Goal: Book appointment/travel/reservation

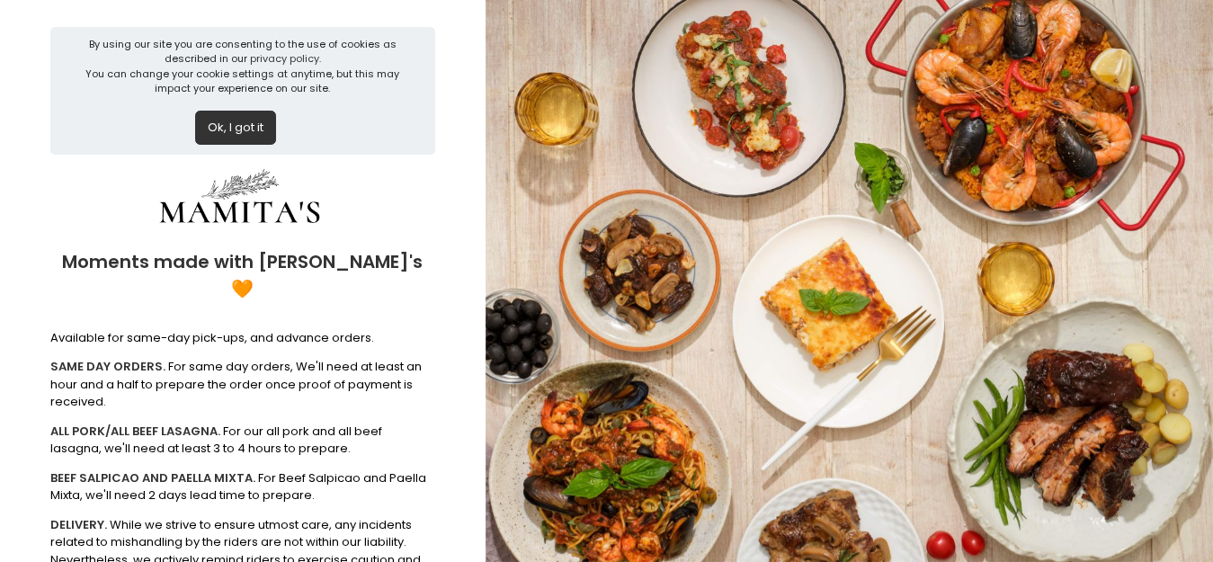
scroll to position [174, 0]
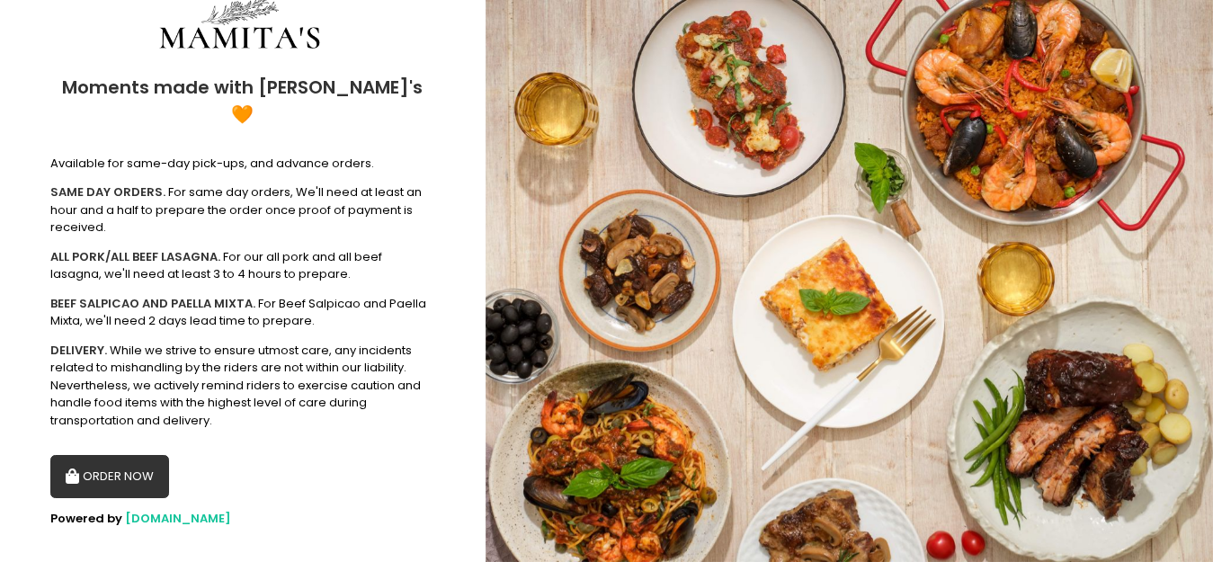
click at [130, 455] on button "ORDER NOW" at bounding box center [109, 476] width 119 height 43
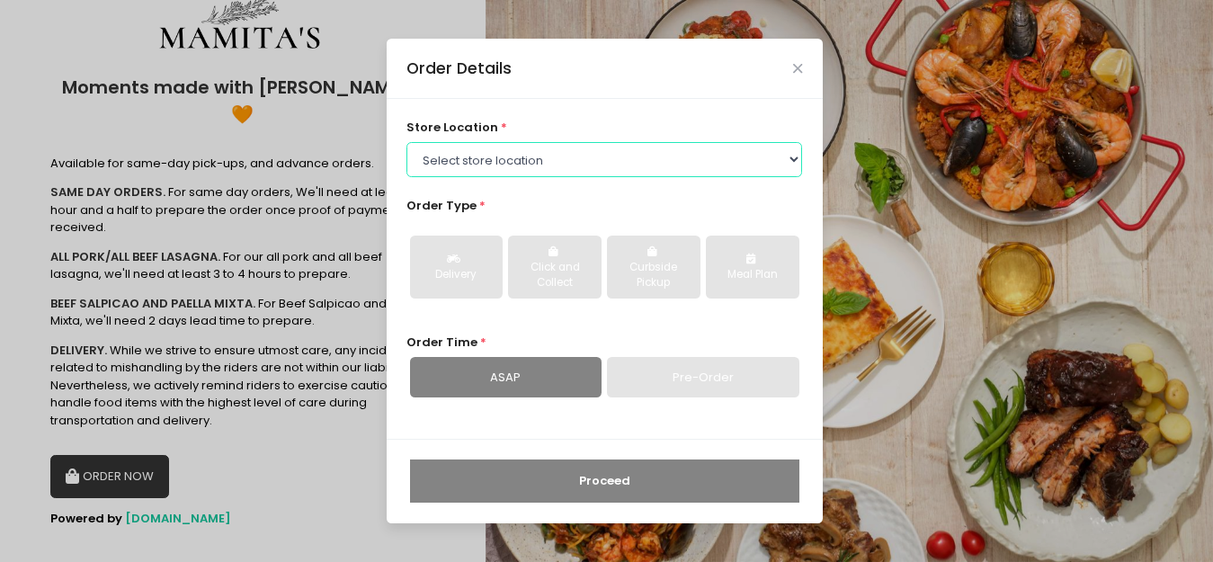
click at [520, 158] on select "Select store location Mamitas PH - [GEOGRAPHIC_DATA] Mamitas PH - [GEOGRAPHIC_D…" at bounding box center [605, 159] width 396 height 34
select select "6602978951b8268a02d72b28"
click at [407, 142] on select "Select store location Mamitas PH - [GEOGRAPHIC_DATA] Mamitas PH - [GEOGRAPHIC_D…" at bounding box center [605, 159] width 396 height 34
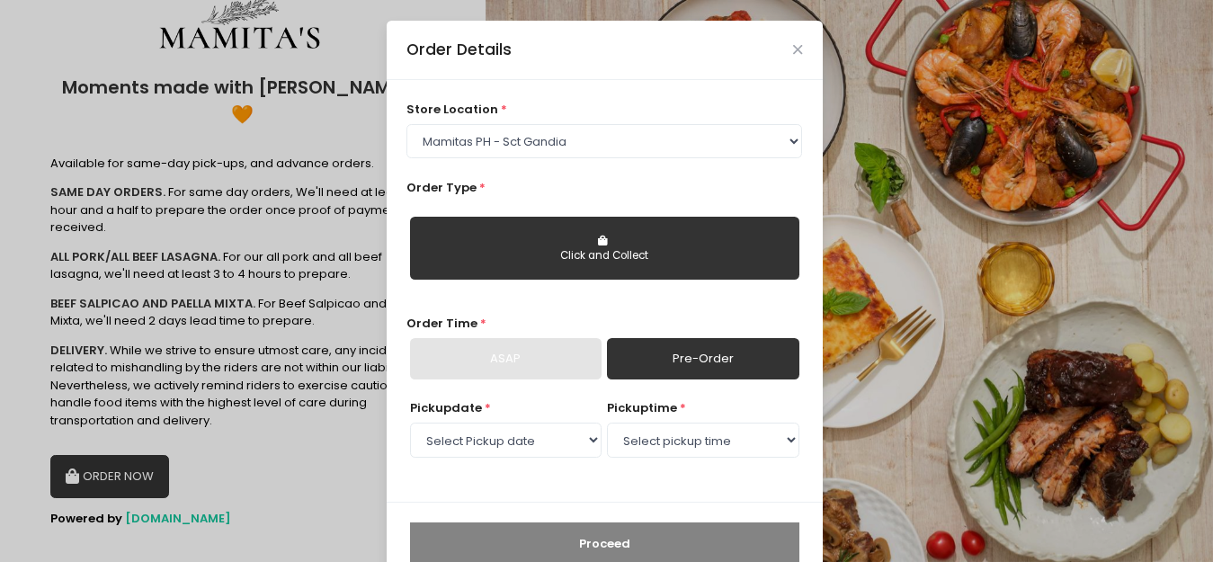
click at [565, 245] on button "Click and Collect" at bounding box center [604, 248] width 389 height 63
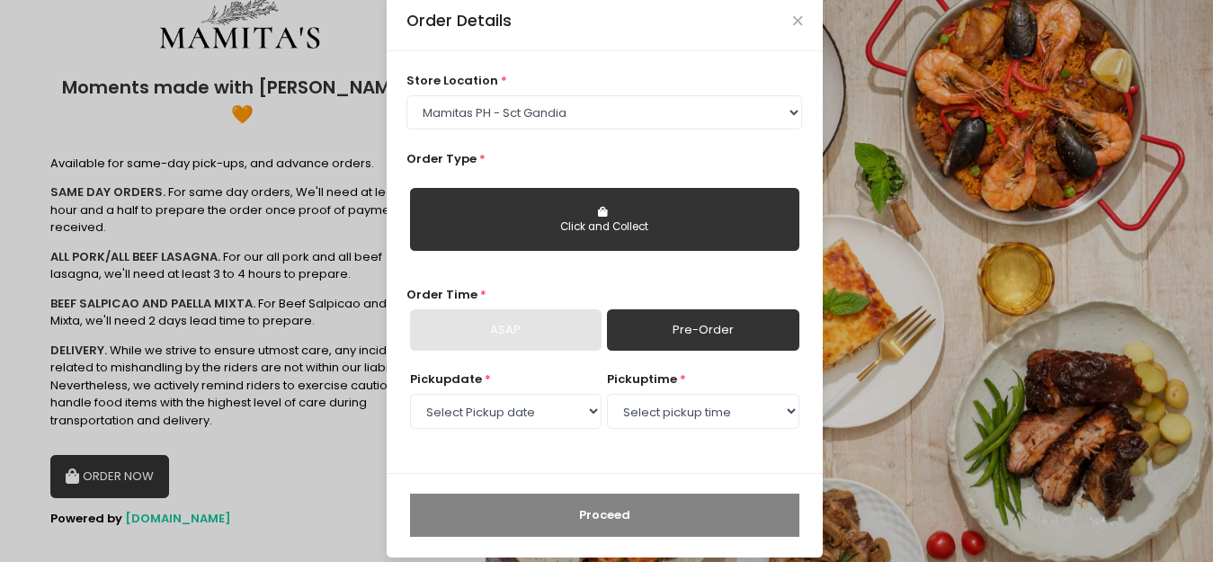
scroll to position [44, 0]
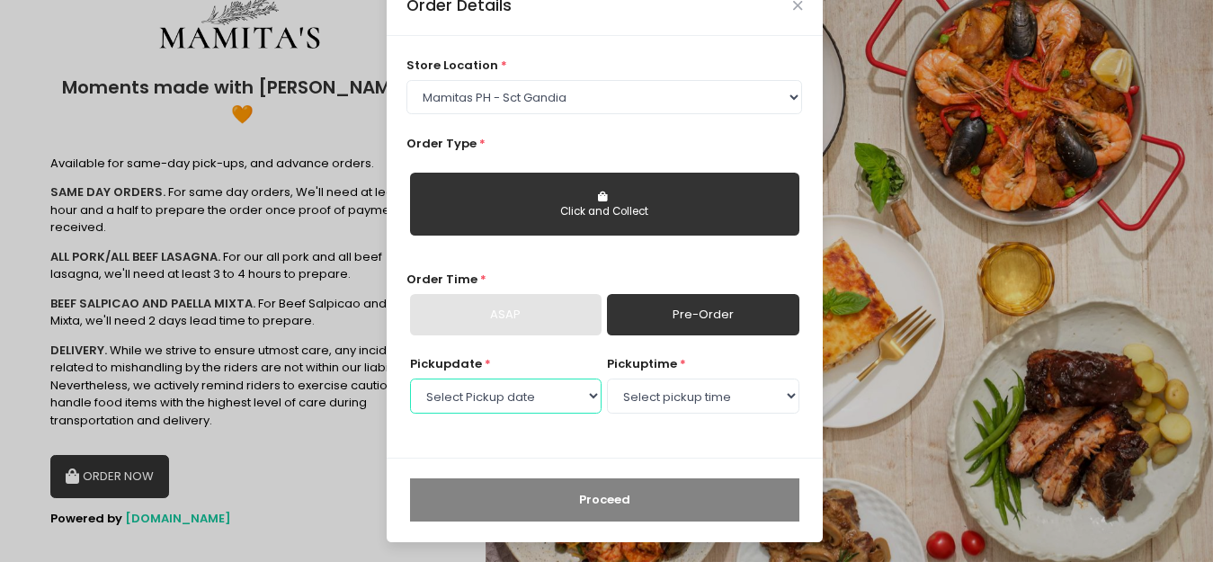
click at [557, 401] on select "Select Pickup date [DATE] [DATE] [DATE] [DATE] [DATE] [DATE] [DATE] [DATE] [DAT…" at bounding box center [506, 396] width 192 height 34
select select "[DATE]"
click at [410, 379] on select "Select Pickup date [DATE] [DATE] [DATE] [DATE] [DATE] [DATE] [DATE] [DATE] [DAT…" at bounding box center [506, 396] width 192 height 34
click at [727, 399] on select "Select pickup time 09:00 AM - 09:30 AM 09:30 AM - 10:00 AM 10:00 AM - 10:30 AM …" at bounding box center [703, 396] width 192 height 34
select select "17:00"
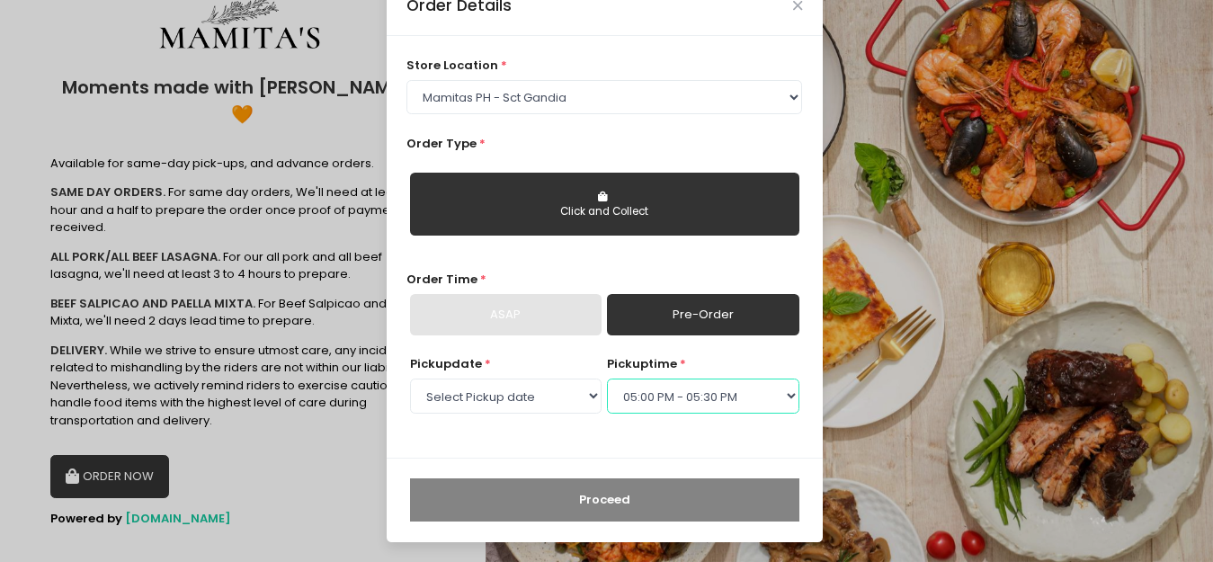
click at [607, 379] on select "Select pickup time 09:00 AM - 09:30 AM 09:30 AM - 10:00 AM 10:00 AM - 10:30 AM …" at bounding box center [703, 396] width 192 height 34
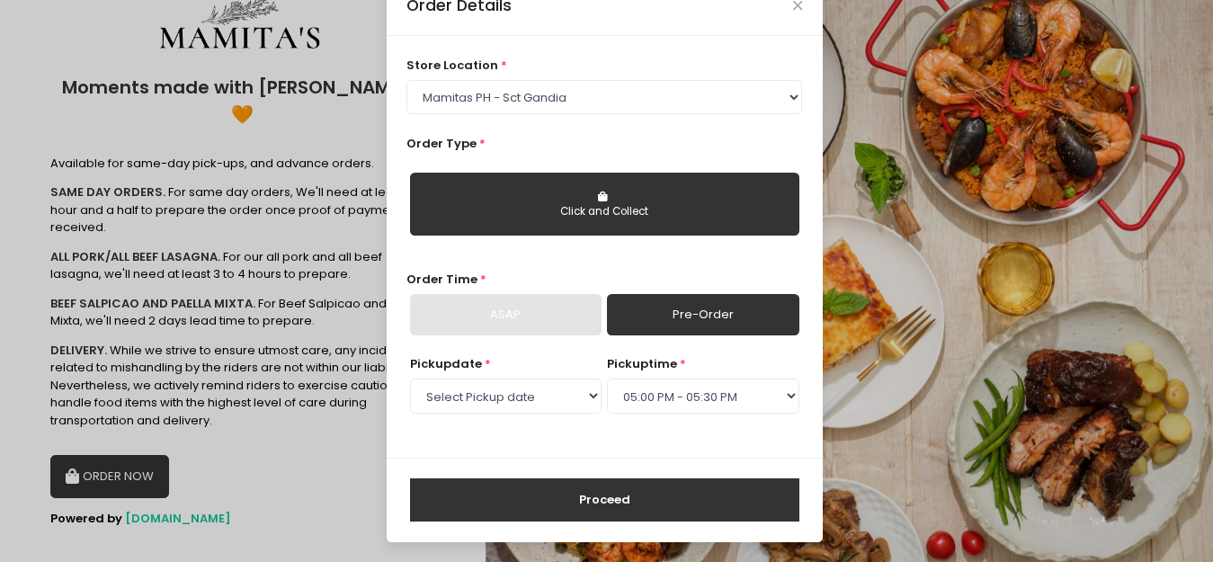
click at [657, 491] on button "Proceed" at bounding box center [604, 499] width 389 height 43
